Goal: Find specific page/section: Find specific page/section

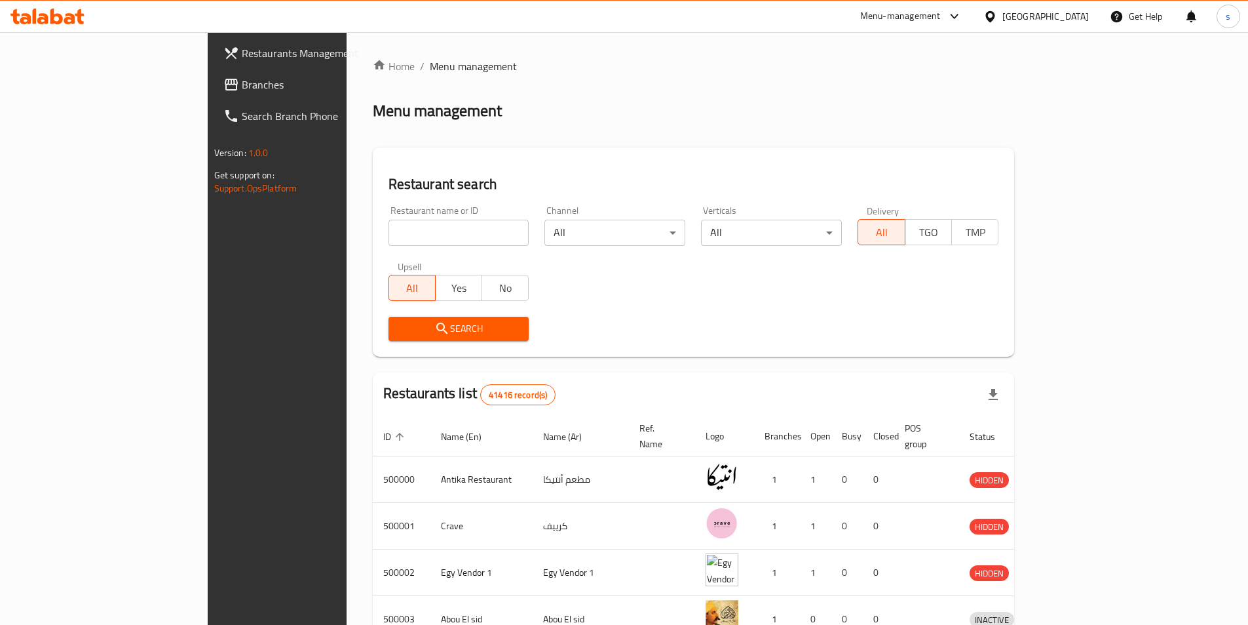
click at [389, 222] on input "search" at bounding box center [459, 233] width 141 height 26
paste input "779827"
type input "779827"
click button "Search" at bounding box center [459, 329] width 141 height 24
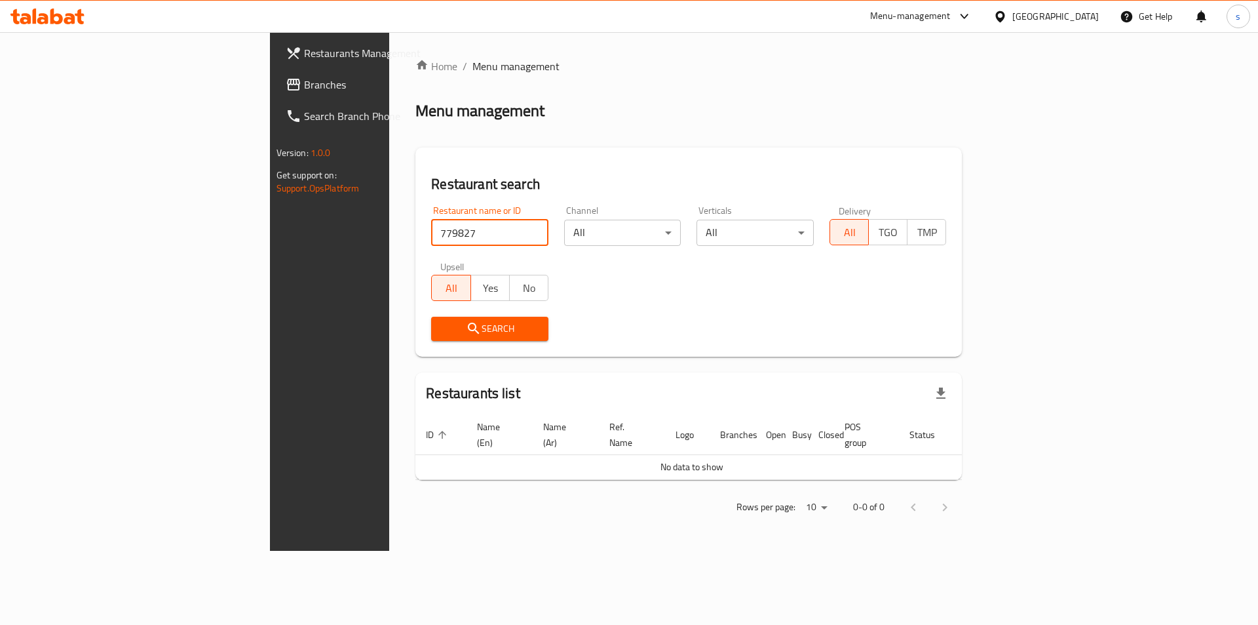
click at [1084, 16] on div "[GEOGRAPHIC_DATA]" at bounding box center [1055, 16] width 86 height 14
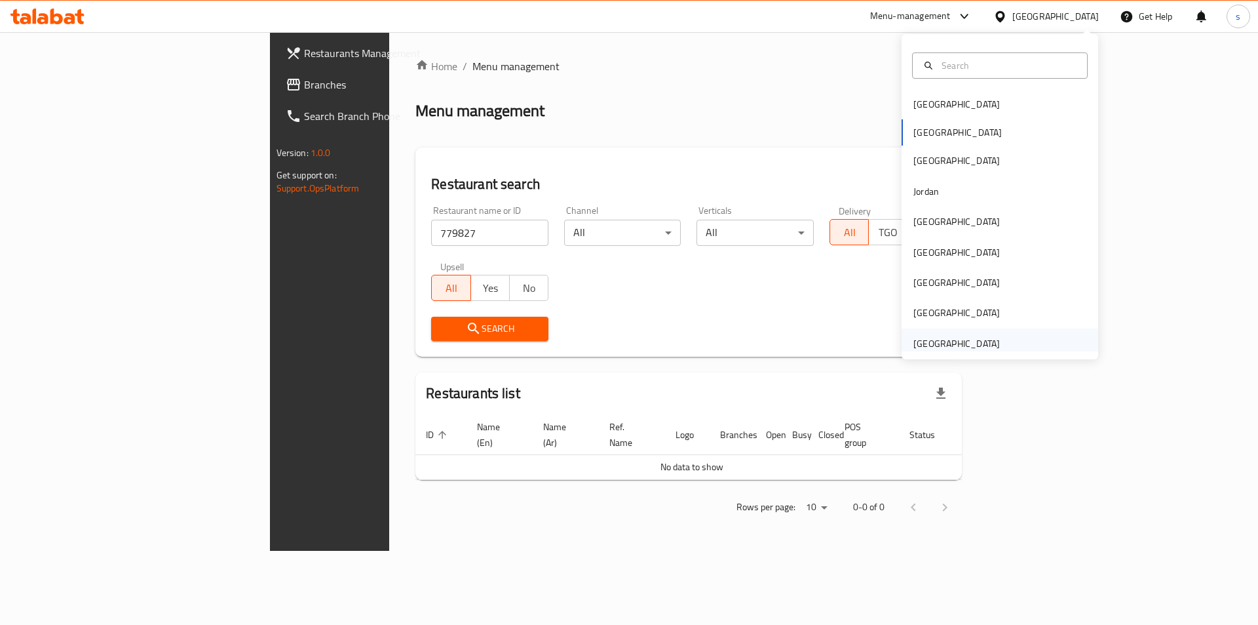
click at [936, 340] on div "[GEOGRAPHIC_DATA]" at bounding box center [956, 343] width 86 height 14
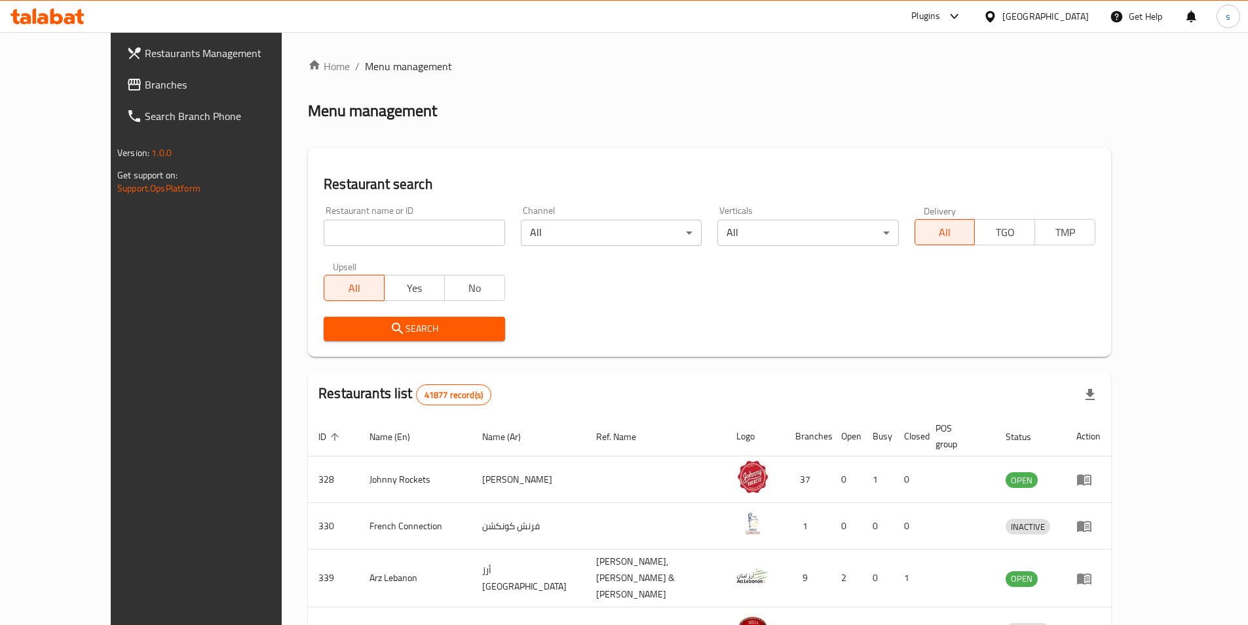
click at [322, 254] on div "Upsell All Yes No" at bounding box center [414, 281] width 197 height 55
click at [337, 240] on input "search" at bounding box center [414, 233] width 181 height 26
paste input "779827"
type input "779827"
click button "Search" at bounding box center [414, 329] width 181 height 24
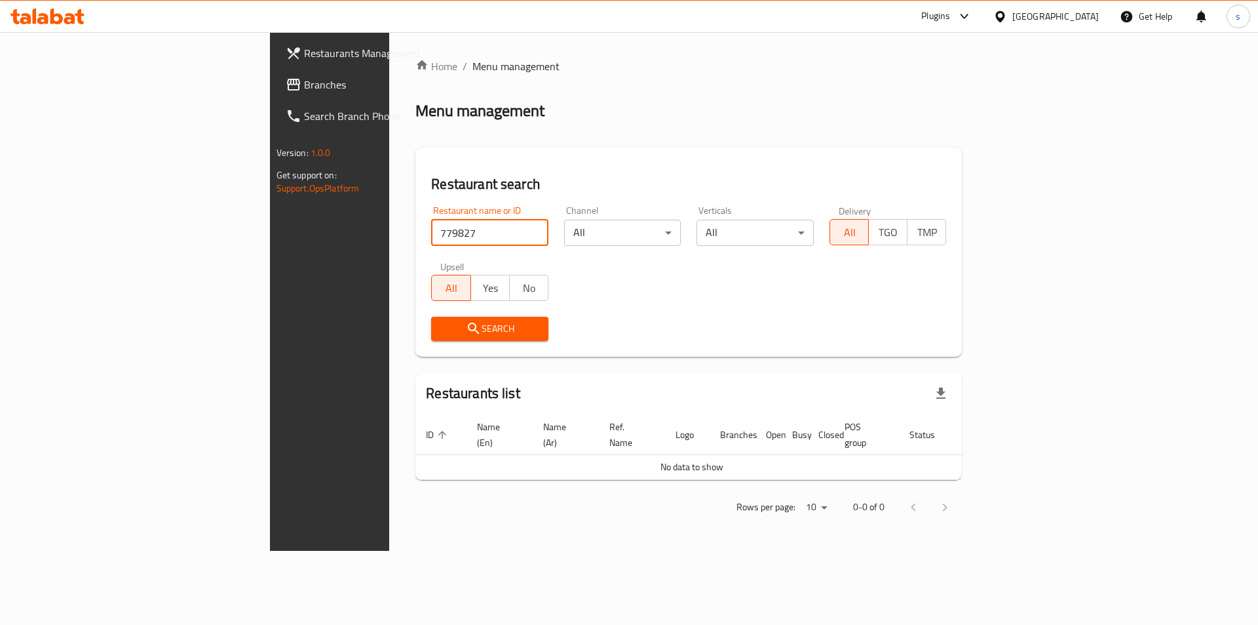
click at [304, 77] on span "Branches" at bounding box center [387, 85] width 166 height 16
